Goal: Communication & Community: Share content

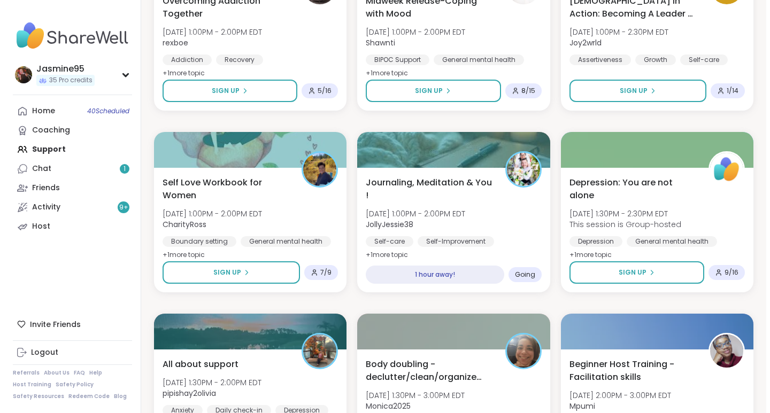
scroll to position [800, 0]
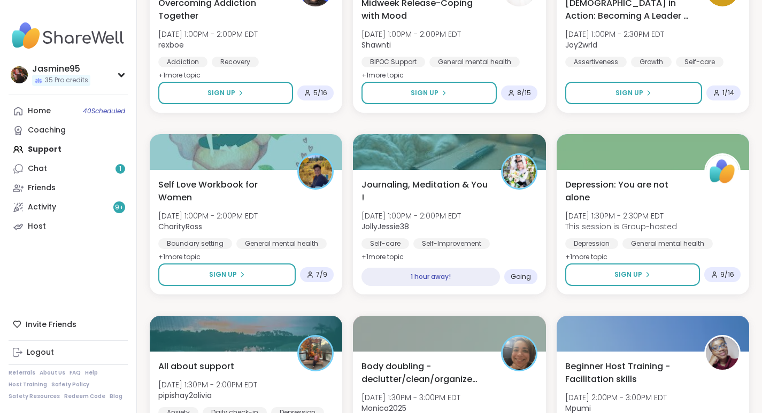
click at [452, 188] on span "Journaling, Meditation & You !" at bounding box center [424, 192] width 127 height 26
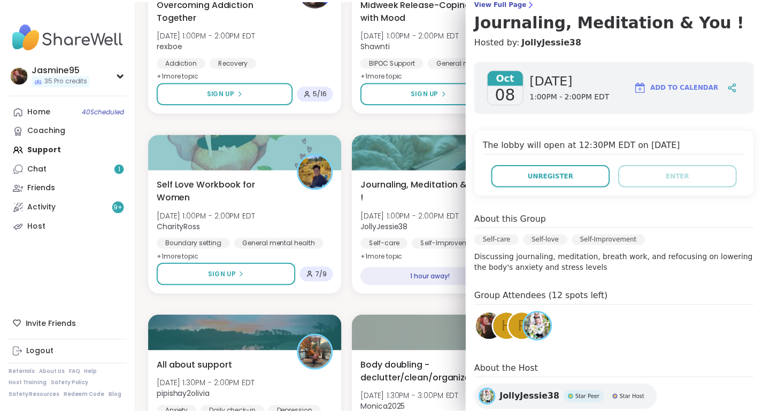
scroll to position [92, 0]
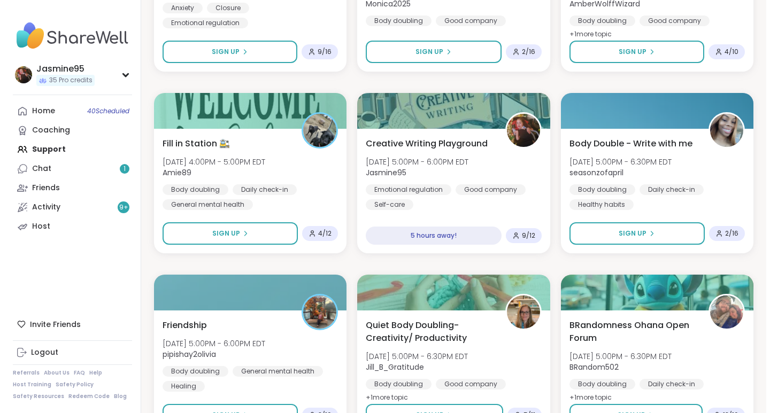
scroll to position [1750, 0]
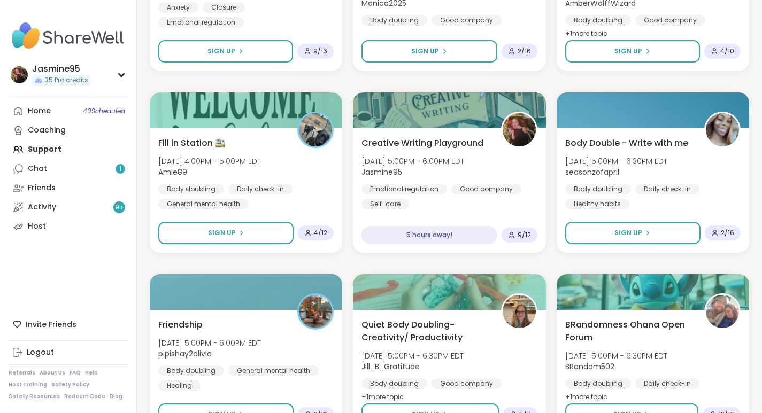
click at [464, 143] on span "Creative Writing Playground" at bounding box center [422, 143] width 122 height 13
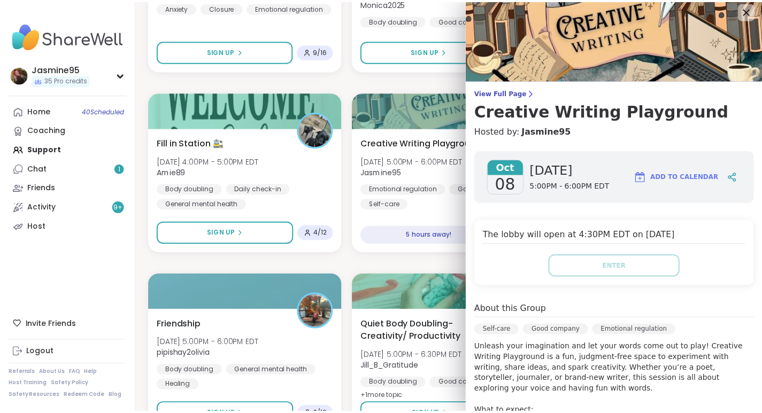
scroll to position [0, 0]
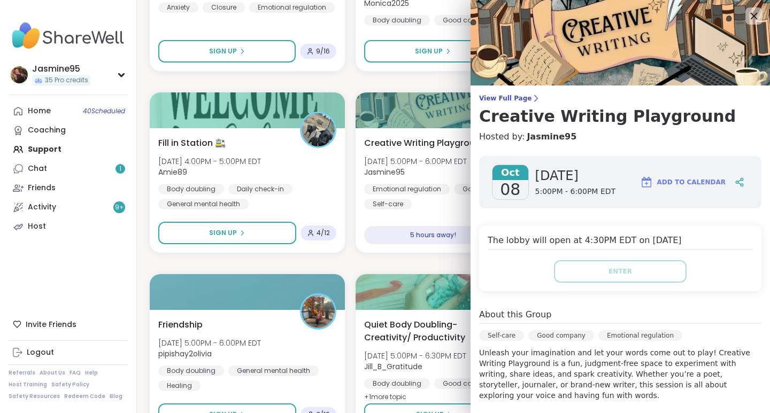
click at [745, 14] on div at bounding box center [753, 15] width 17 height 17
click at [747, 16] on icon at bounding box center [753, 16] width 13 height 13
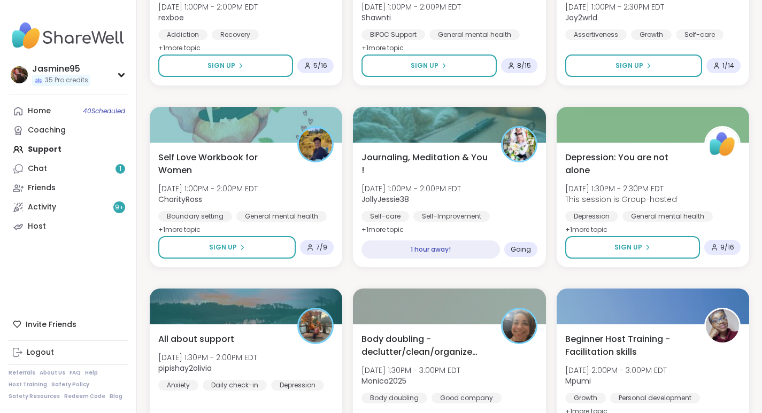
scroll to position [815, 0]
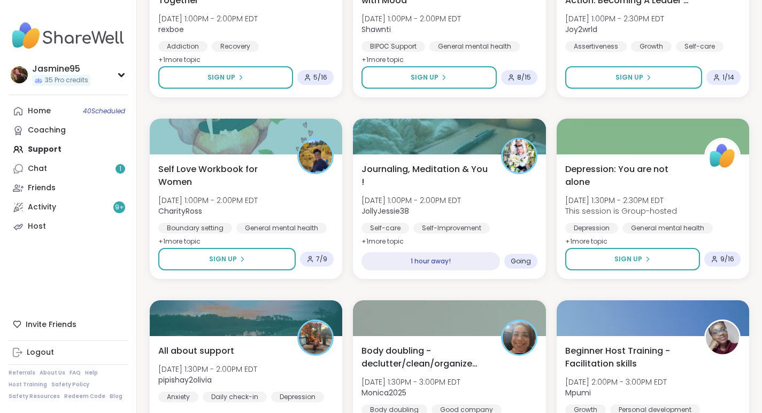
click at [410, 166] on span "Journaling, Meditation & You !" at bounding box center [424, 176] width 127 height 26
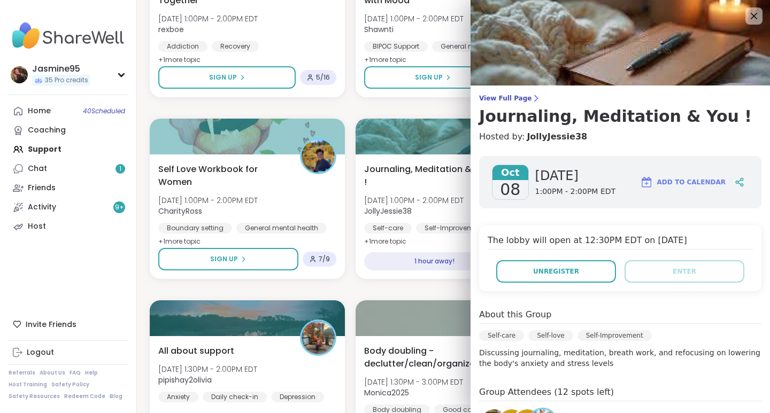
click at [734, 183] on icon at bounding box center [739, 182] width 10 height 10
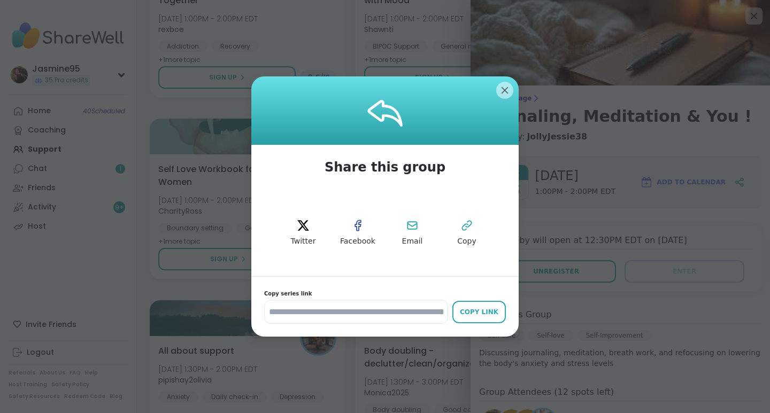
click at [461, 223] on icon at bounding box center [466, 225] width 13 height 13
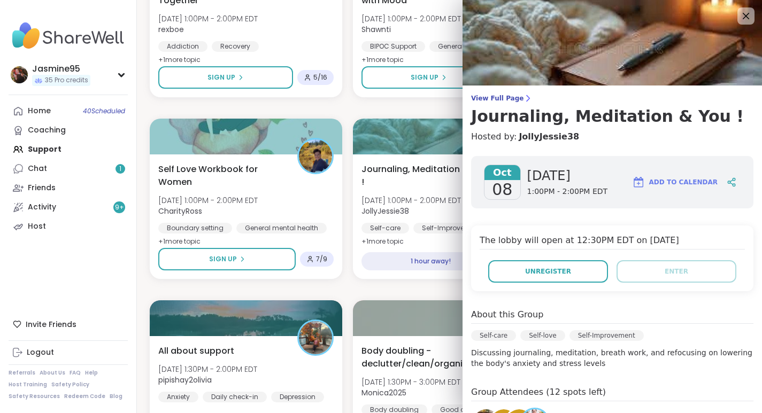
click at [66, 201] on link "Activity 9 +" at bounding box center [68, 207] width 119 height 19
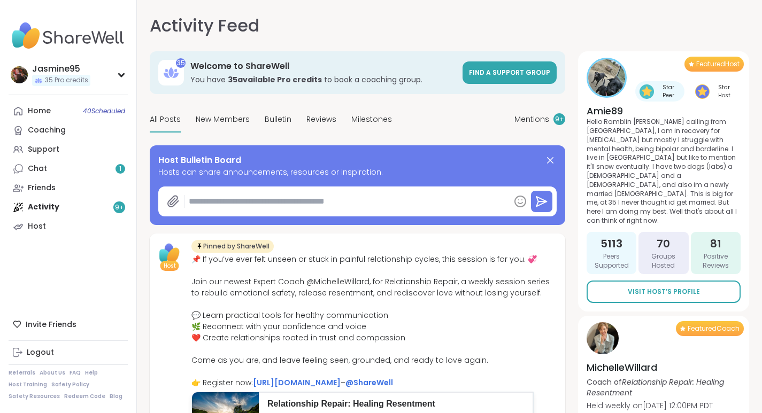
click at [277, 202] on textarea at bounding box center [346, 201] width 325 height 21
type textarea "*"
paste textarea "**********"
type textarea "**********"
type textarea "*"
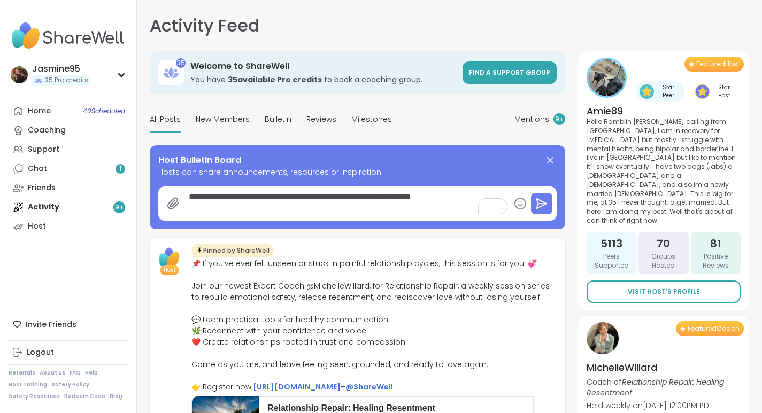
type textarea "**********"
click at [545, 203] on icon at bounding box center [541, 204] width 10 height 10
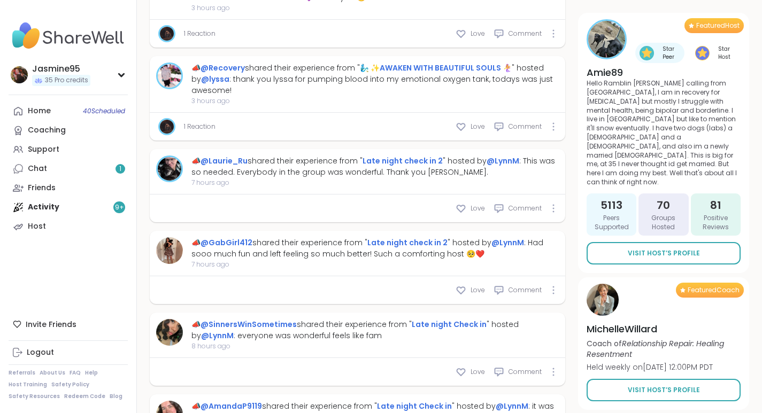
scroll to position [2140, 0]
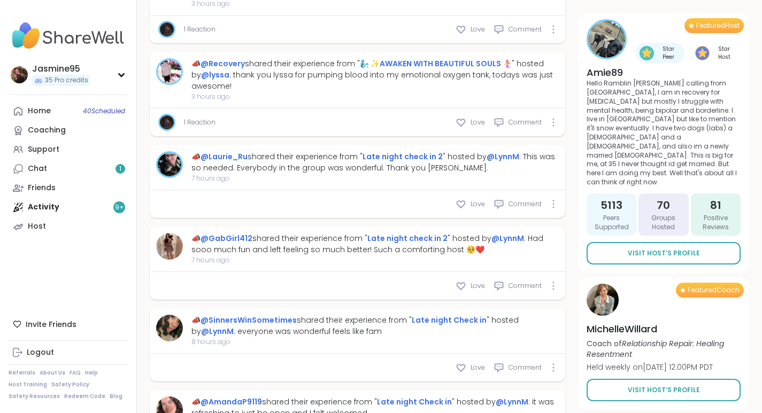
click at [64, 150] on link "Support" at bounding box center [68, 149] width 119 height 19
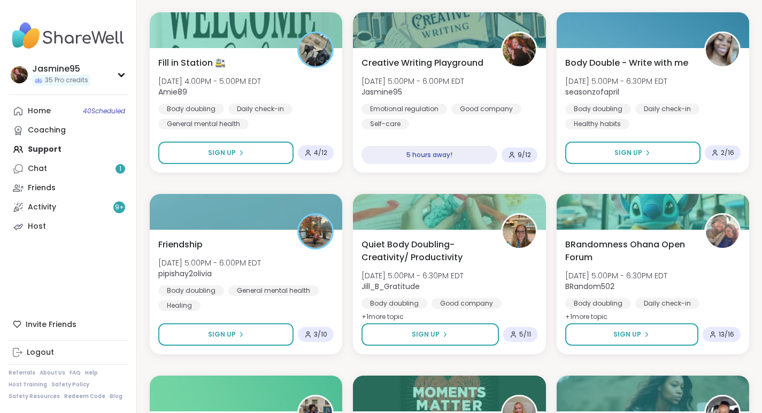
scroll to position [1827, 0]
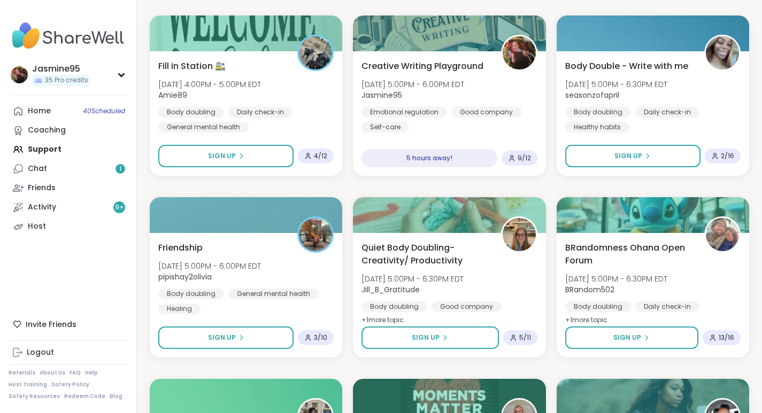
click at [452, 64] on span "Creative Writing Playground" at bounding box center [422, 66] width 122 height 13
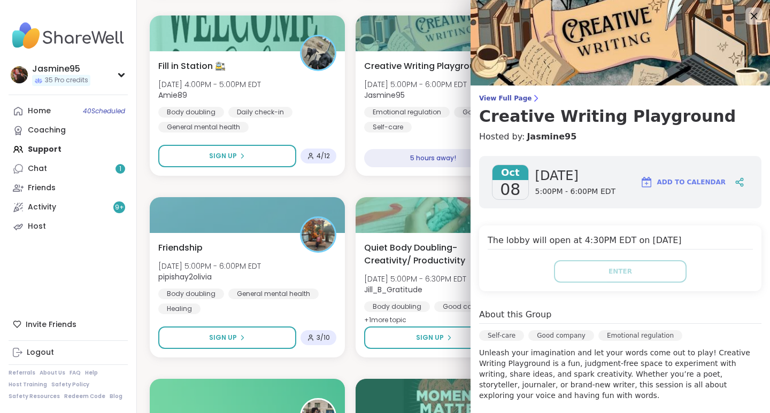
click at [730, 179] on div at bounding box center [739, 182] width 18 height 19
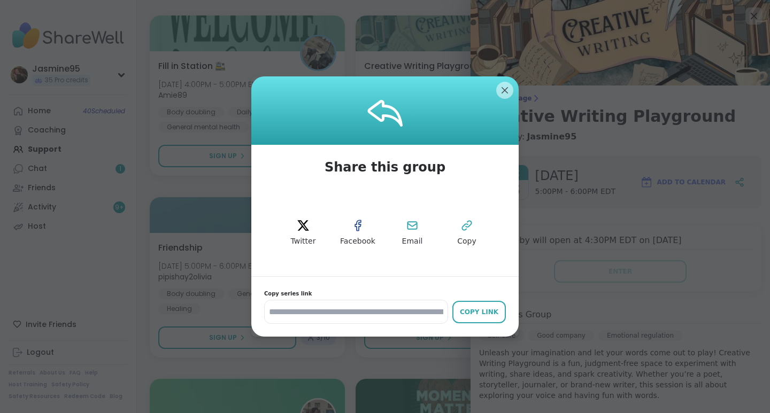
click at [467, 226] on icon at bounding box center [466, 225] width 13 height 13
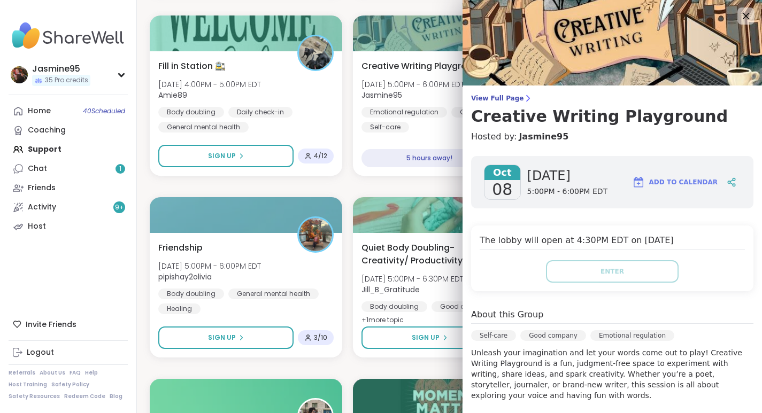
click at [44, 208] on div "Activity 9 +" at bounding box center [42, 207] width 28 height 11
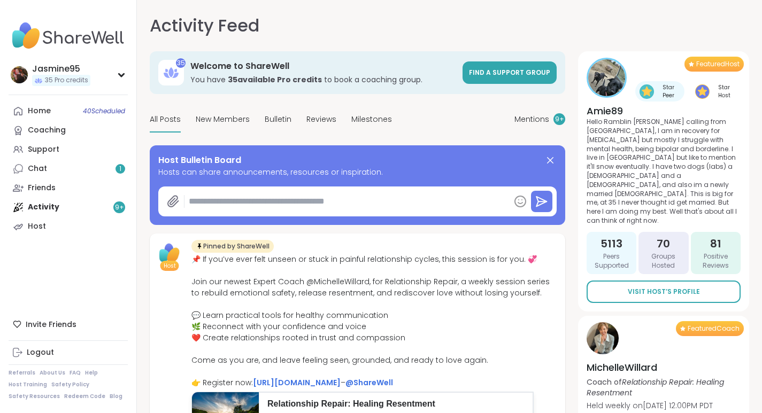
click at [251, 205] on textarea at bounding box center [346, 201] width 325 height 21
paste textarea "**********"
type textarea "*"
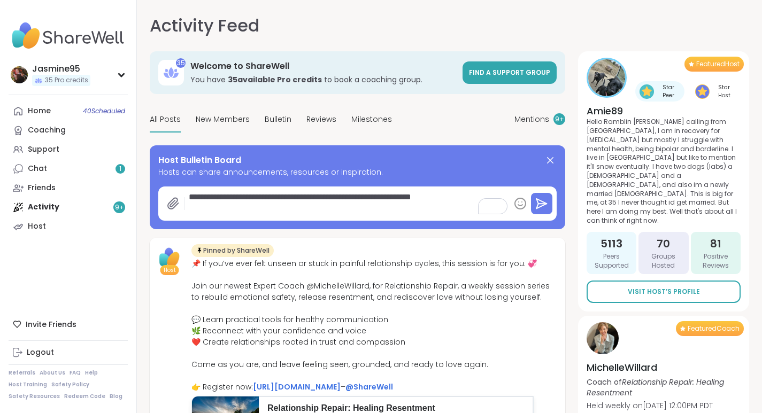
type textarea "**********"
click at [547, 205] on icon at bounding box center [541, 203] width 13 height 13
type textarea "*"
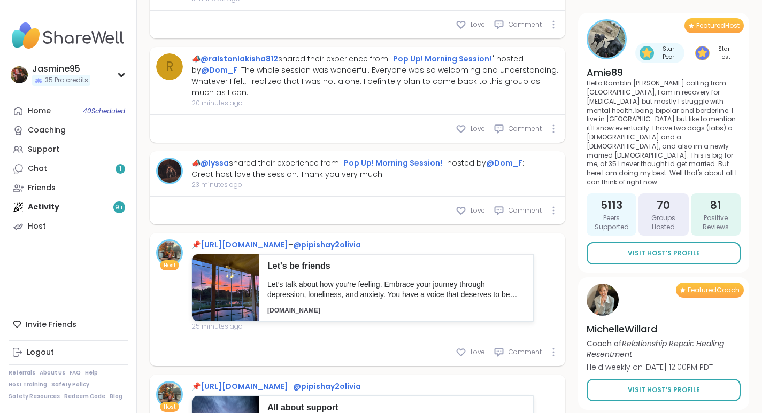
scroll to position [601, 0]
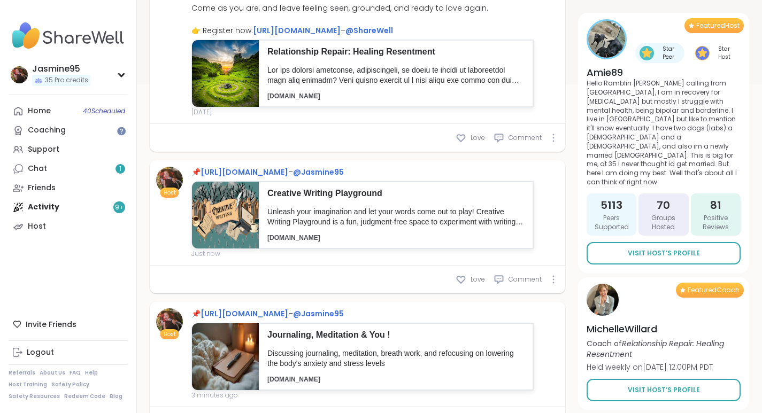
scroll to position [362, 0]
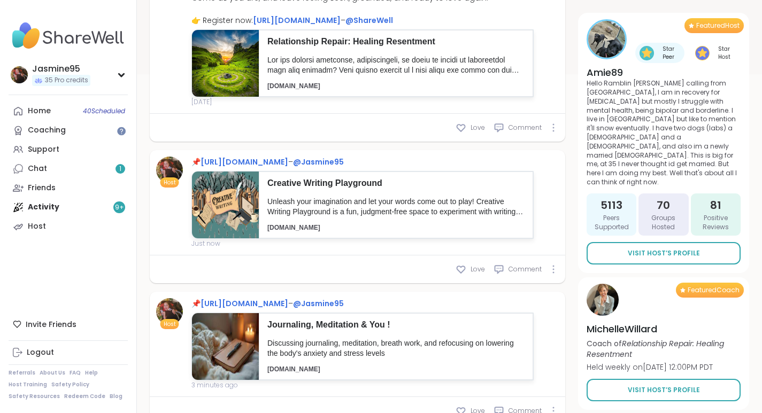
click at [66, 170] on link "Chat 1" at bounding box center [68, 168] width 119 height 19
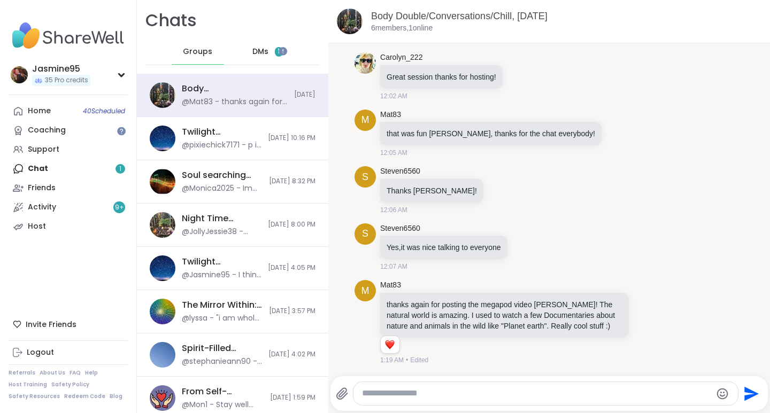
click at [65, 153] on link "Support" at bounding box center [68, 149] width 119 height 19
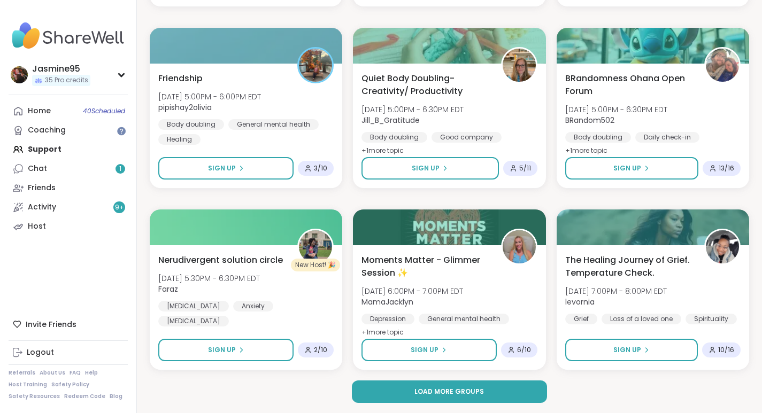
scroll to position [1997, 0]
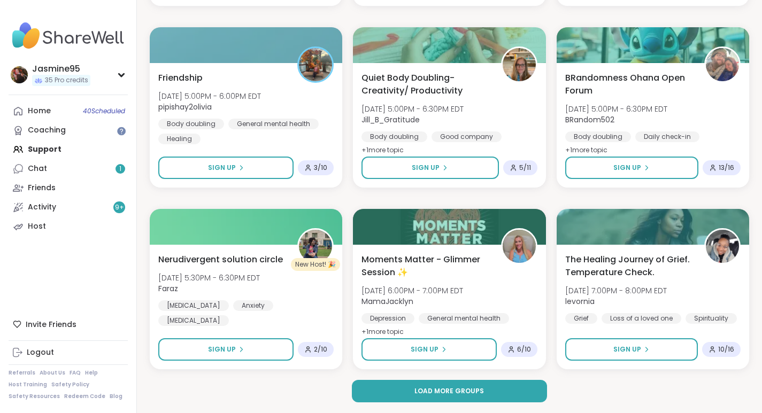
click at [478, 389] on span "Load more groups" at bounding box center [448, 391] width 69 height 10
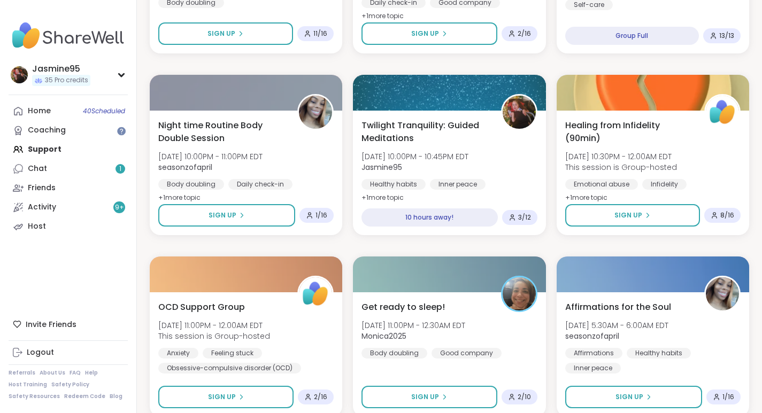
scroll to position [3219, 0]
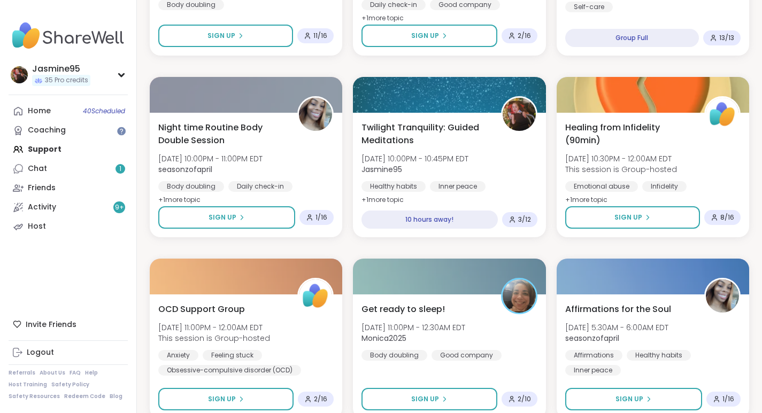
click at [468, 157] on span "Wed, Oct 08 | 10:00PM - 10:45PM EDT" at bounding box center [414, 158] width 107 height 11
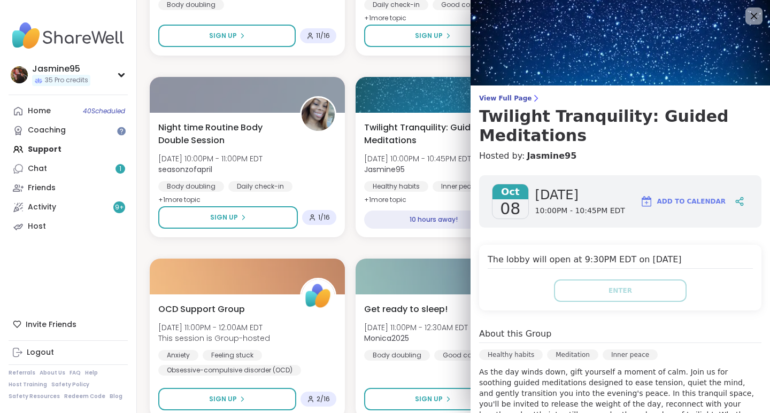
click at [731, 199] on div at bounding box center [739, 201] width 18 height 19
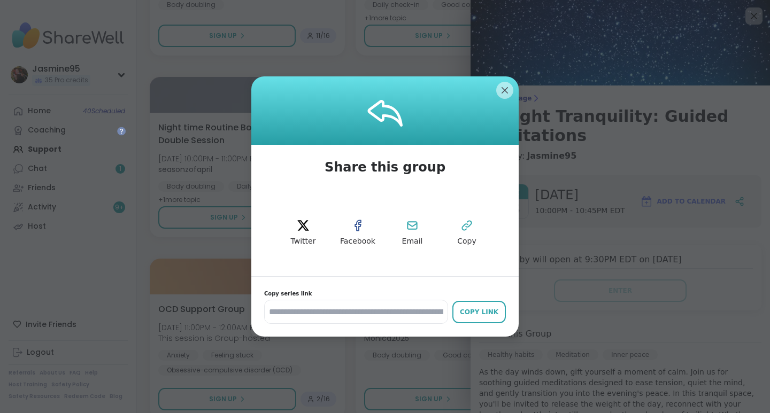
click at [462, 224] on icon at bounding box center [466, 225] width 9 height 9
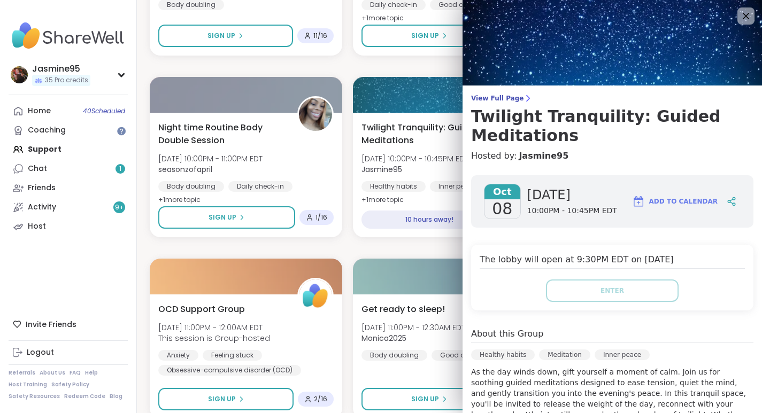
click at [77, 204] on link "Activity 9 +" at bounding box center [68, 207] width 119 height 19
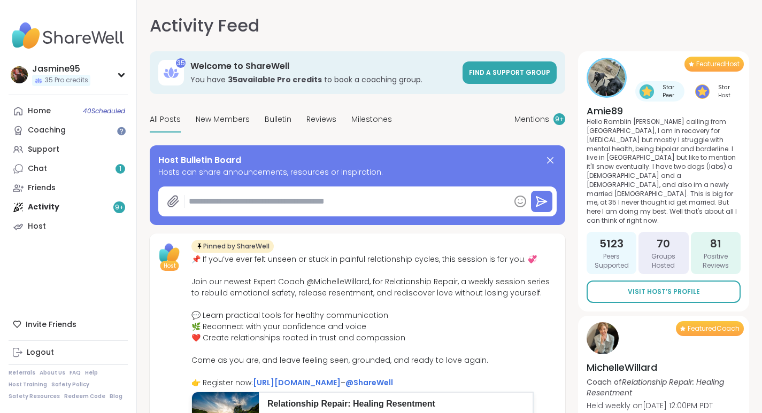
click at [313, 200] on textarea at bounding box center [346, 201] width 325 height 21
type textarea "*"
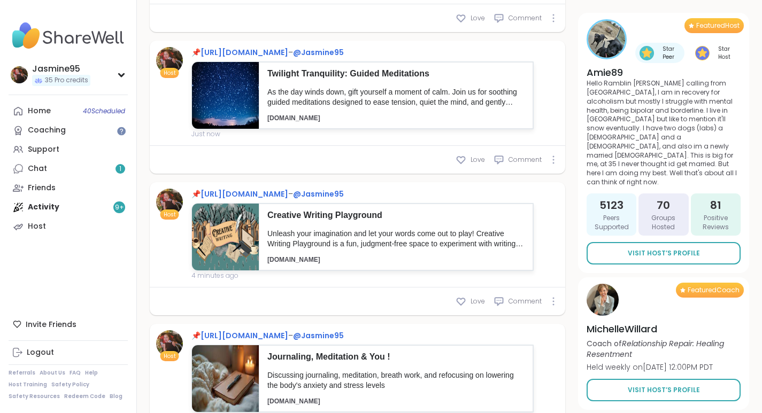
scroll to position [474, 0]
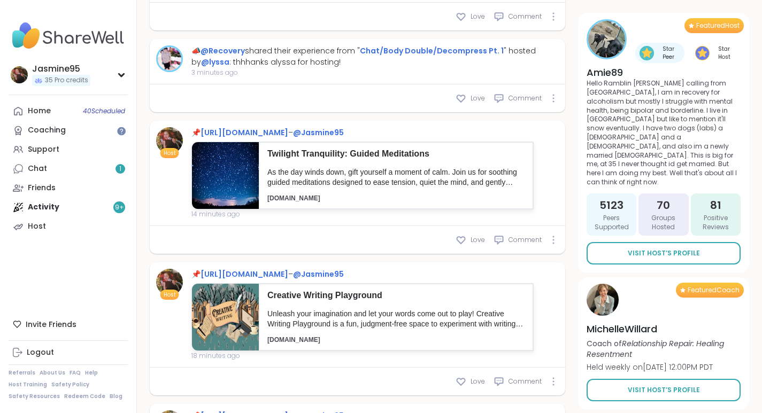
type textarea "*"
